Goal: Book appointment/travel/reservation

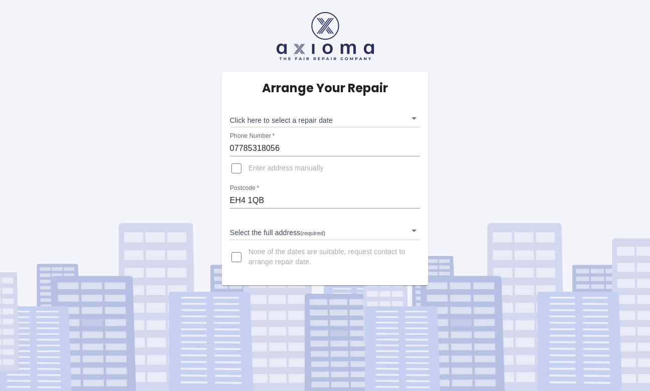
click at [415, 118] on body "Arrange Your Repair Click here to select a repair date ​ Phone Number   * 07785…" at bounding box center [325, 195] width 650 height 391
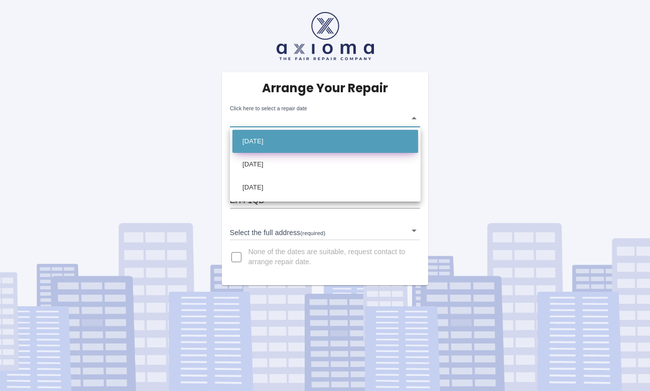
click at [329, 142] on li "[DATE]" at bounding box center [325, 141] width 186 height 23
type input "[DATE]T00:00:00.000Z"
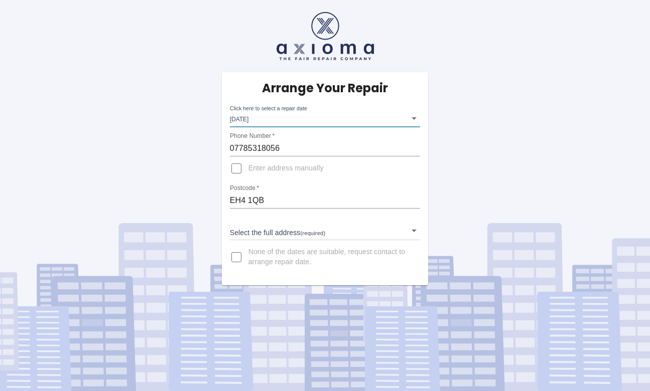
click at [411, 226] on body "Arrange Your Repair Click here to select a repair date [DATE] [DATE]T00:00:00.0…" at bounding box center [325, 195] width 650 height 391
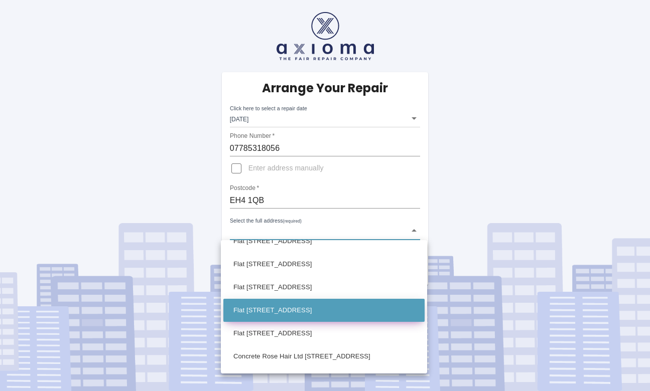
scroll to position [381, 0]
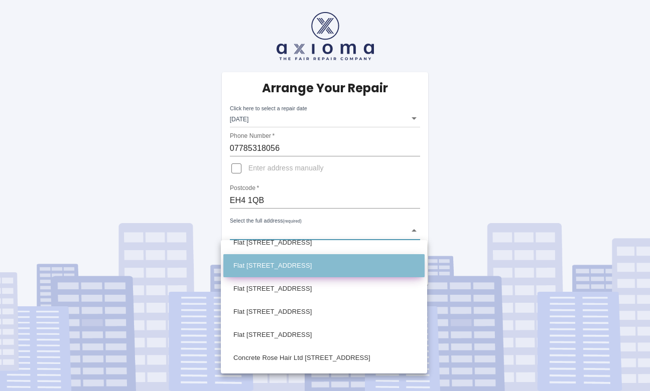
click at [290, 268] on li "Flat 13/2 Lennox Street Edinburgh" at bounding box center [323, 265] width 201 height 23
type input "Flat 13/2 Lennox Street Edinburgh"
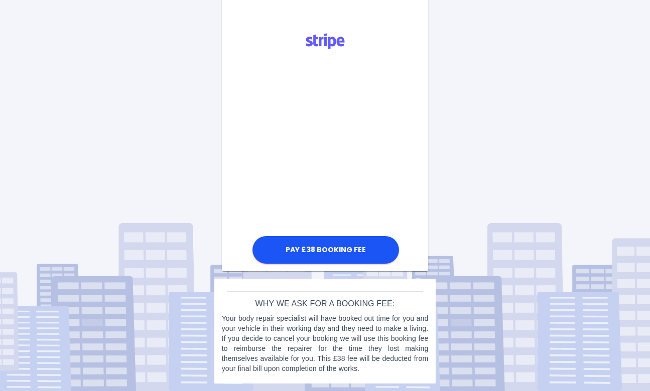
scroll to position [265, 0]
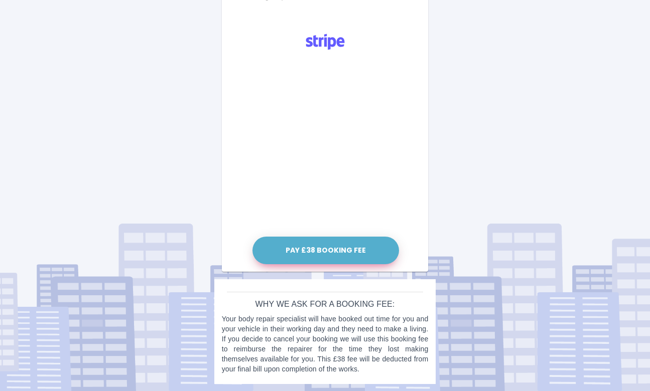
click at [316, 249] on button "Pay £38 Booking Fee" at bounding box center [325, 251] width 146 height 28
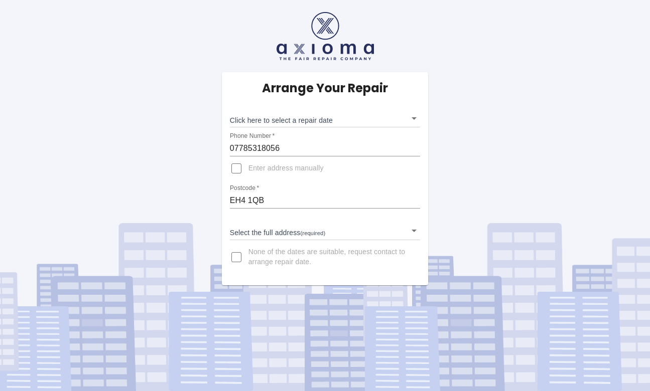
click at [380, 121] on body "Arrange Your Repair Click here to select a repair date ​ Phone Number   * 07785…" at bounding box center [325, 195] width 650 height 391
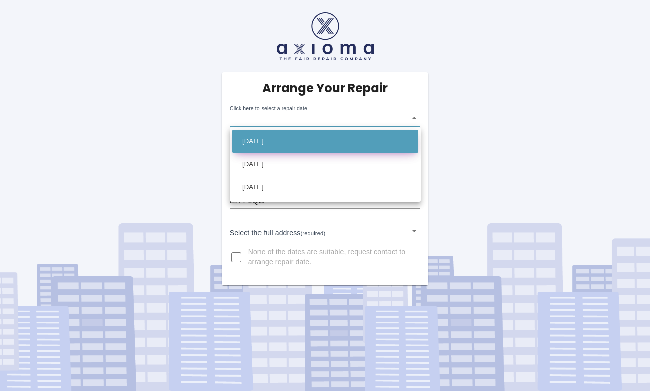
click at [335, 138] on li "[DATE]" at bounding box center [325, 141] width 186 height 23
type input "[DATE]T00:00:00.000Z"
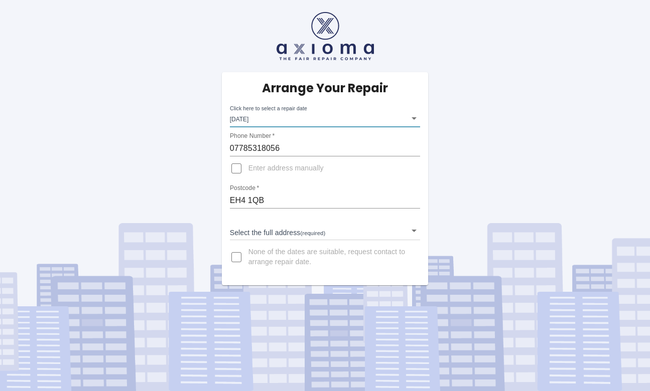
click at [296, 232] on body "Arrange Your Repair Click here to select a repair date [DATE] [DATE]T00:00:00.0…" at bounding box center [325, 195] width 650 height 391
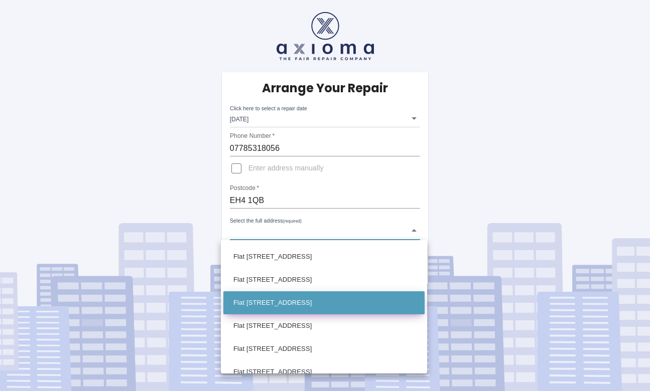
scroll to position [297, 0]
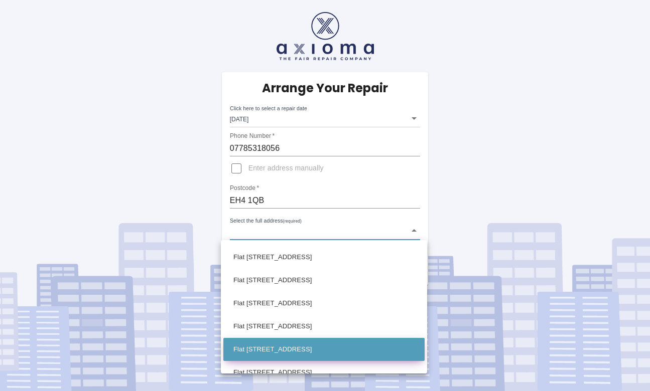
click at [267, 358] on li "Flat [STREET_ADDRESS]" at bounding box center [323, 349] width 201 height 23
type input "Flat [STREET_ADDRESS]"
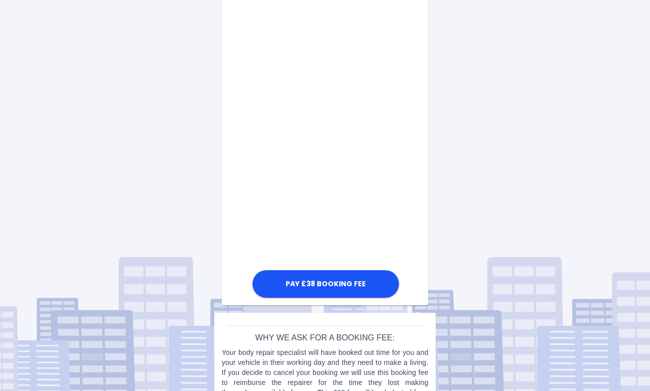
scroll to position [536, 0]
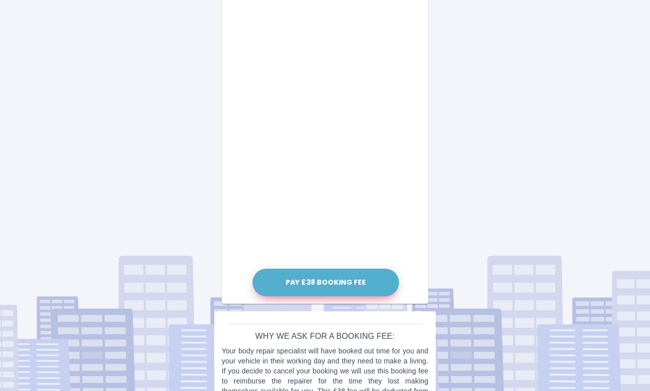
click at [303, 282] on button "Pay £38 Booking Fee" at bounding box center [325, 283] width 146 height 28
